Goal: Find specific page/section: Find specific page/section

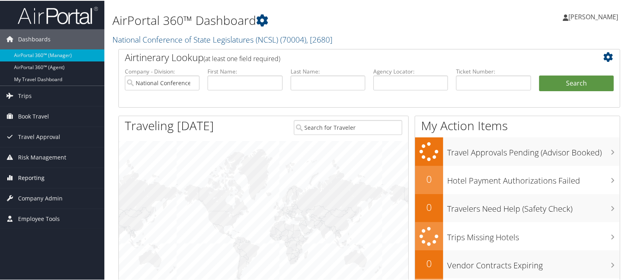
click at [46, 177] on link "Reporting" at bounding box center [52, 177] width 104 height 20
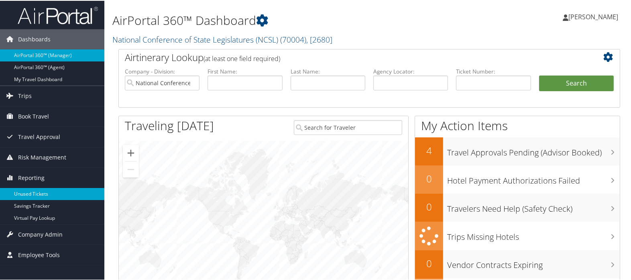
click at [49, 191] on link "Unused Tickets" at bounding box center [52, 193] width 104 height 12
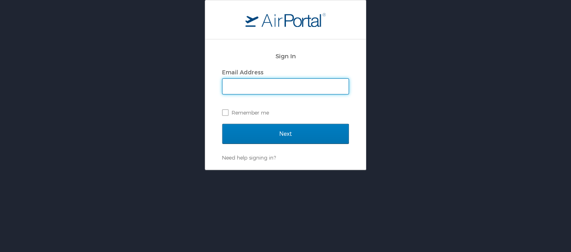
type input "karina.alvarado@cbtravel.com"
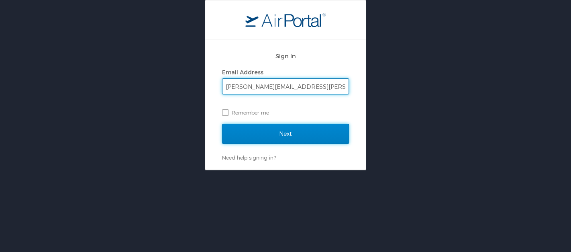
click at [277, 142] on input "Next" at bounding box center [285, 134] width 127 height 20
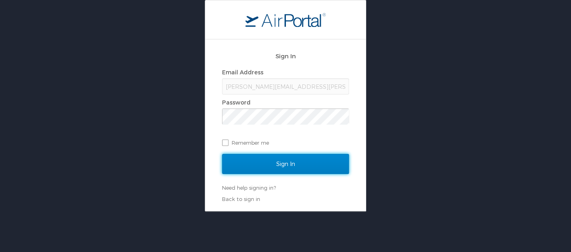
click at [310, 165] on input "Sign In" at bounding box center [285, 164] width 127 height 20
